Goal: Feedback & Contribution: Contribute content

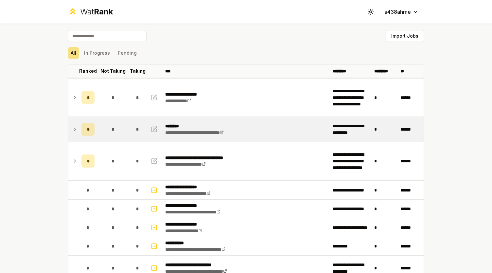
click at [87, 131] on span "*" at bounding box center [88, 129] width 2 height 7
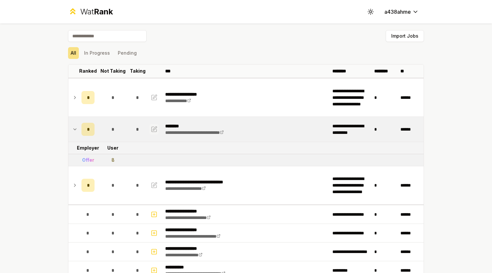
click at [152, 129] on icon "button" at bounding box center [154, 129] width 7 height 8
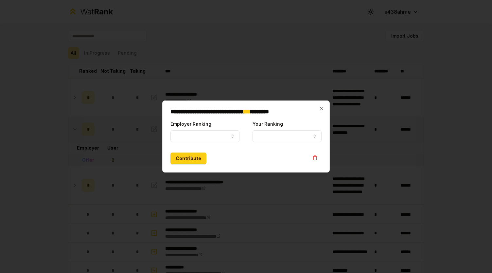
select select "*****"
click at [262, 137] on button "8" at bounding box center [286, 136] width 69 height 12
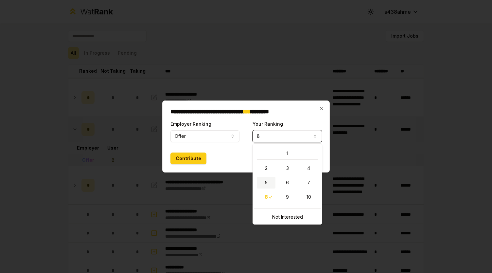
select select "*"
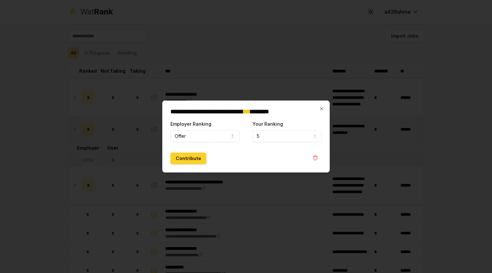
click at [185, 160] on button "Contribute" at bounding box center [188, 158] width 36 height 12
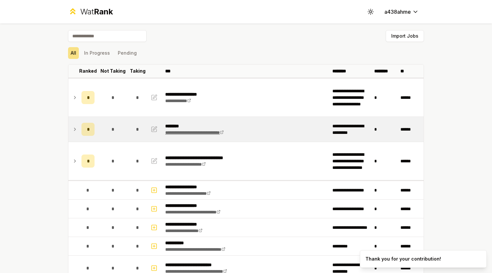
click at [181, 132] on link "**********" at bounding box center [194, 132] width 59 height 5
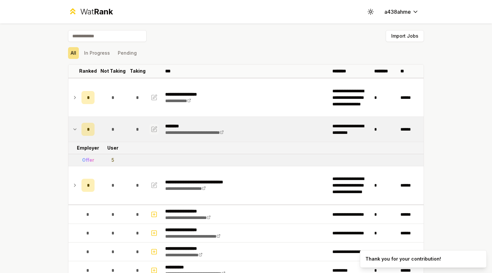
click at [151, 127] on icon "button" at bounding box center [154, 129] width 7 height 8
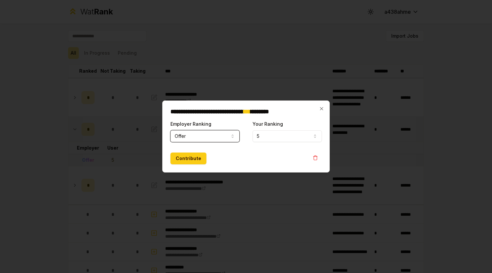
click at [264, 131] on button "5" at bounding box center [286, 136] width 69 height 12
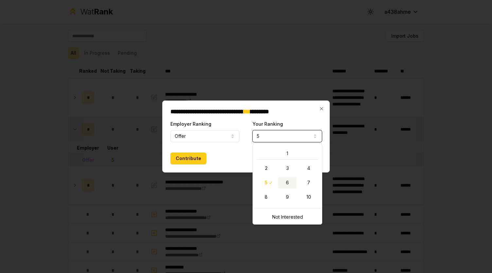
select select "*"
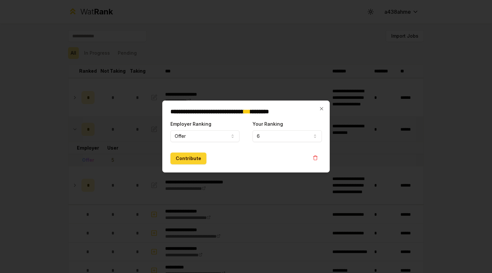
click at [184, 155] on button "Contribute" at bounding box center [188, 158] width 36 height 12
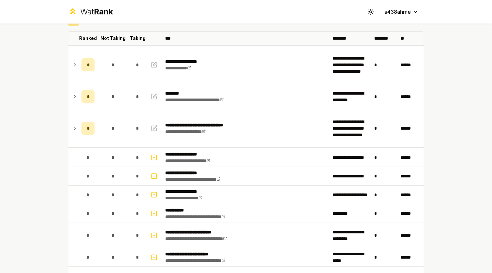
scroll to position [36, 0]
